Goal: Feedback & Contribution: Contribute content

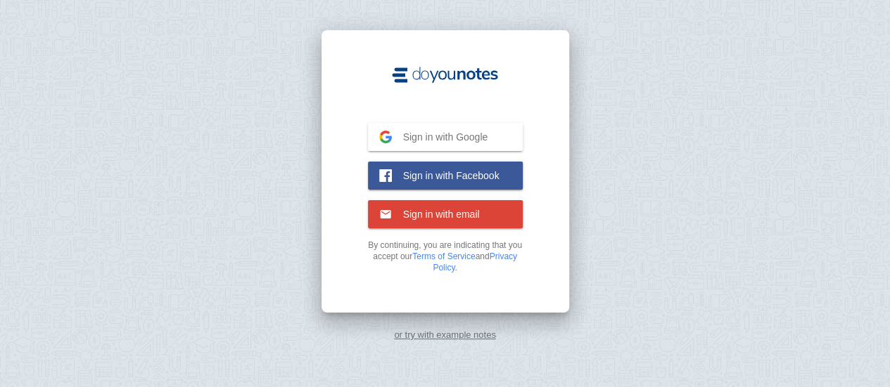
click at [769, 167] on div "or try with example notes" at bounding box center [445, 193] width 890 height 387
click at [740, 84] on div "or try with example notes" at bounding box center [445, 193] width 890 height 387
click at [489, 138] on button "Sign in with Google Google" at bounding box center [445, 137] width 155 height 28
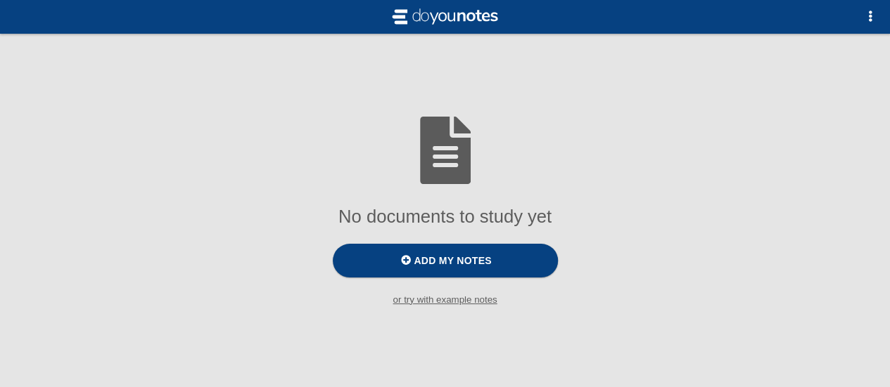
click at [754, 131] on div at bounding box center [445, 150] width 890 height 90
click at [783, 188] on div at bounding box center [445, 150] width 890 height 90
click at [511, 263] on label "Add my notes" at bounding box center [445, 261] width 225 height 34
click at [0, 0] on input "Add my notes" at bounding box center [0, 0] width 0 height 0
